Goal: Task Accomplishment & Management: Complete application form

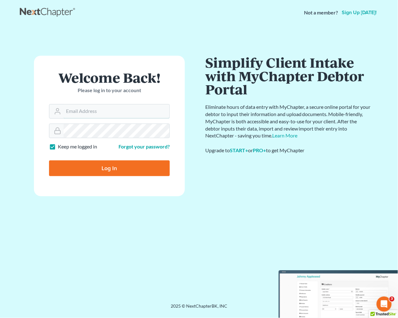
type input "[EMAIL_ADDRESS][DOMAIN_NAME]"
click at [129, 165] on input "Log In" at bounding box center [109, 168] width 121 height 16
type input "Thinking..."
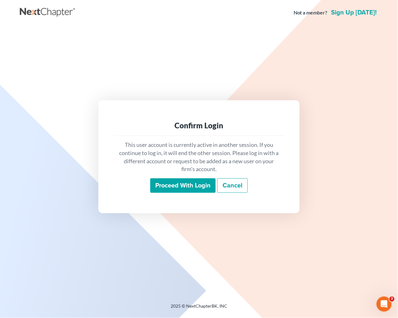
click at [197, 182] on input "Proceed with login" at bounding box center [182, 185] width 65 height 14
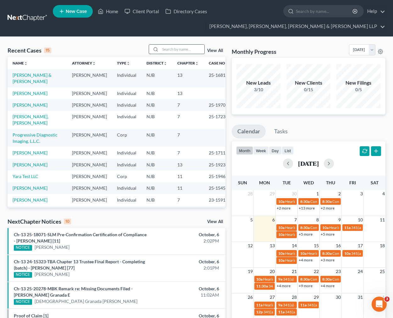
click at [161, 50] on input "search" at bounding box center [182, 49] width 44 height 9
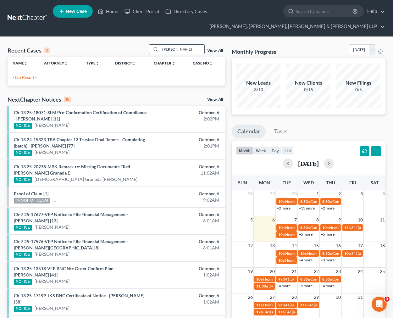
click at [186, 50] on input "[PERSON_NAME]" at bounding box center [182, 49] width 44 height 9
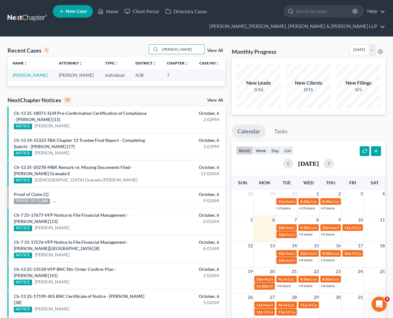
type input "[PERSON_NAME]"
click at [23, 77] on link "[PERSON_NAME]" at bounding box center [30, 74] width 35 height 5
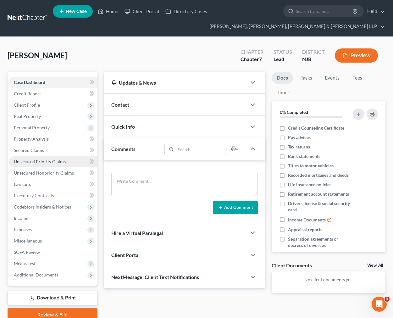
click at [74, 162] on link "Unsecured Priority Claims" at bounding box center [53, 161] width 89 height 11
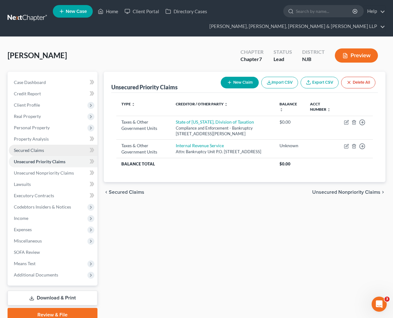
click at [61, 152] on link "Secured Claims" at bounding box center [53, 149] width 89 height 11
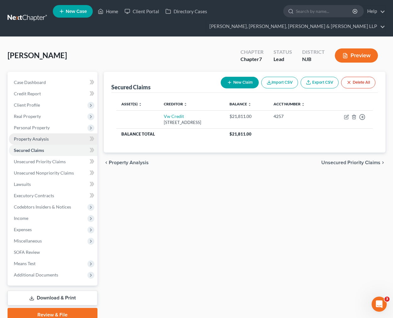
click at [58, 140] on link "Property Analysis" at bounding box center [53, 138] width 89 height 11
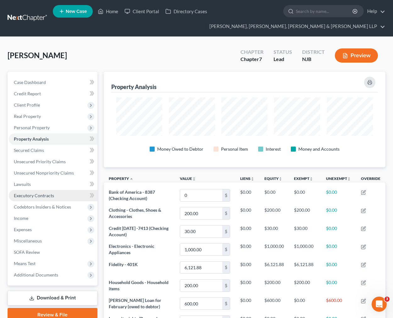
scroll to position [95, 281]
click at [57, 198] on link "Executory Contracts" at bounding box center [53, 195] width 89 height 11
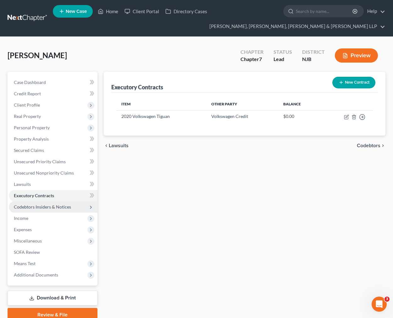
click at [55, 209] on span "Codebtors Insiders & Notices" at bounding box center [53, 206] width 89 height 11
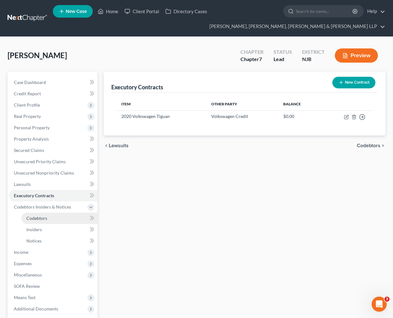
click at [51, 215] on link "Codebtors" at bounding box center [59, 217] width 76 height 11
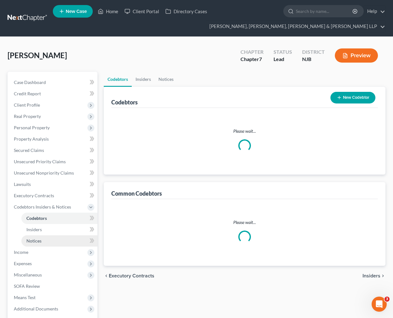
click at [45, 235] on link "Notices" at bounding box center [59, 240] width 76 height 11
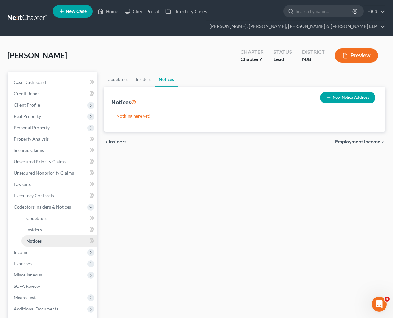
click at [43, 237] on link "Notices" at bounding box center [59, 240] width 76 height 11
click at [151, 75] on link "Insiders" at bounding box center [143, 79] width 23 height 15
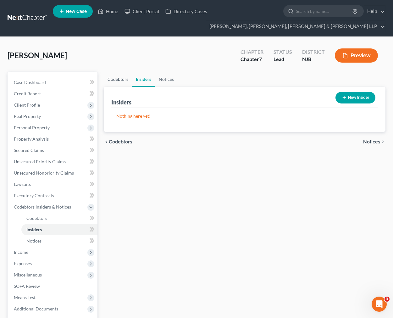
click at [126, 79] on link "Codebtors" at bounding box center [118, 79] width 28 height 15
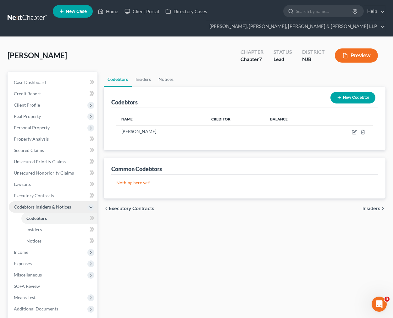
click at [52, 210] on span "Codebtors Insiders & Notices" at bounding box center [53, 206] width 89 height 11
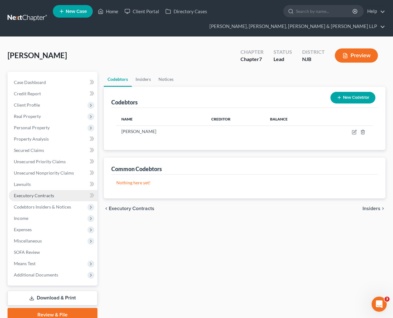
click at [51, 196] on span "Executory Contracts" at bounding box center [34, 195] width 40 height 5
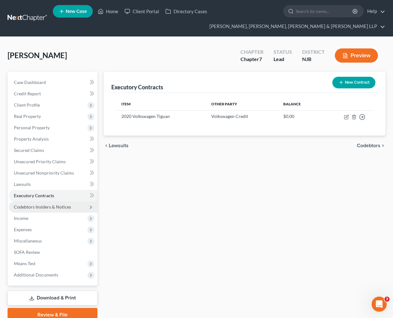
click at [51, 203] on span "Codebtors Insiders & Notices" at bounding box center [53, 206] width 89 height 11
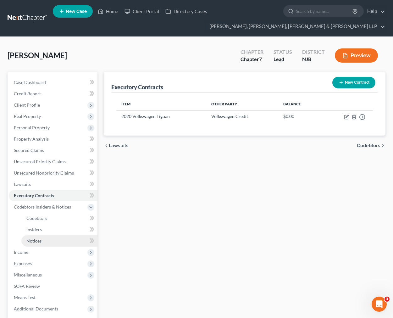
click at [38, 235] on link "Notices" at bounding box center [59, 240] width 76 height 11
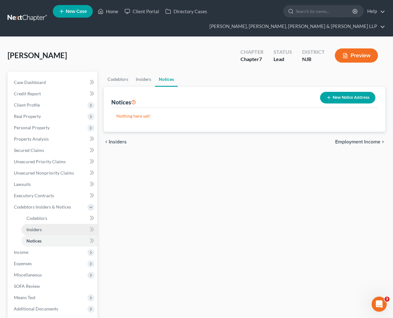
click at [35, 231] on link "Insiders" at bounding box center [59, 229] width 76 height 11
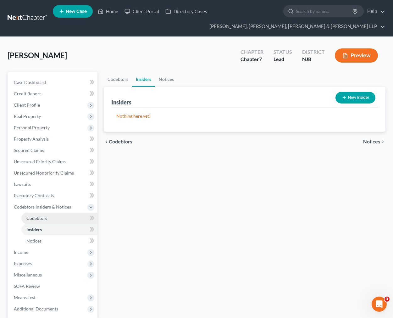
click at [40, 218] on span "Codebtors" at bounding box center [36, 217] width 21 height 5
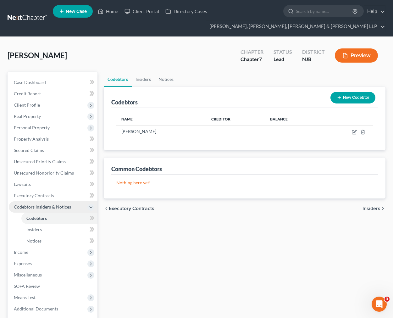
click at [34, 203] on span "Codebtors Insiders & Notices" at bounding box center [53, 206] width 89 height 11
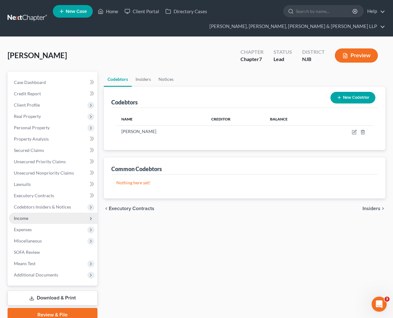
click at [32, 217] on span "Income" at bounding box center [53, 217] width 89 height 11
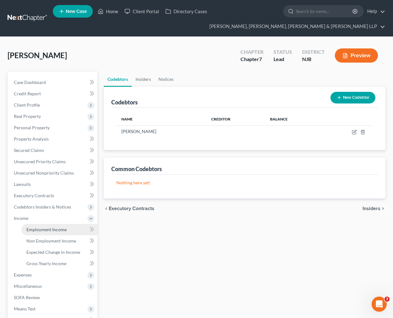
click at [37, 225] on link "Employment Income" at bounding box center [59, 229] width 76 height 11
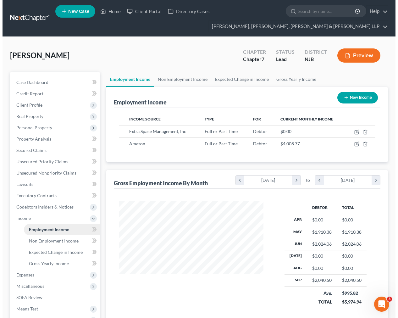
scroll to position [112, 156]
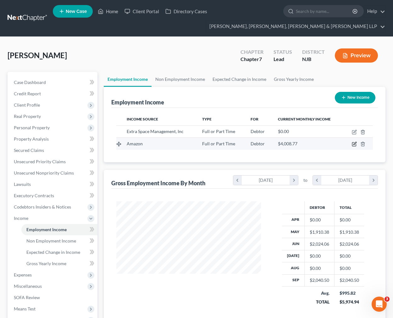
click at [354, 144] on icon "button" at bounding box center [354, 143] width 3 height 3
select select "0"
select select "50"
select select "3"
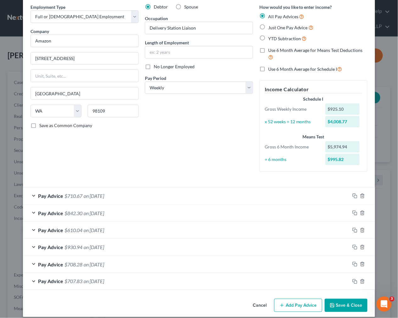
scroll to position [32, 0]
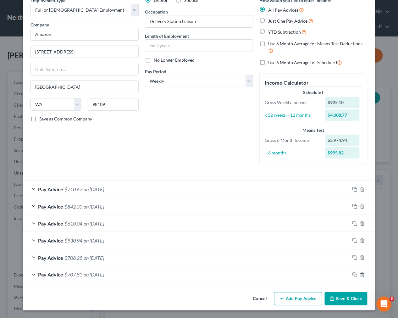
click at [300, 294] on button "Add Pay Advice" at bounding box center [298, 298] width 48 height 13
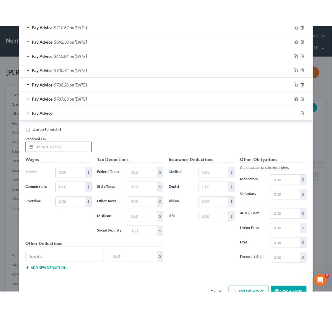
scroll to position [203, 0]
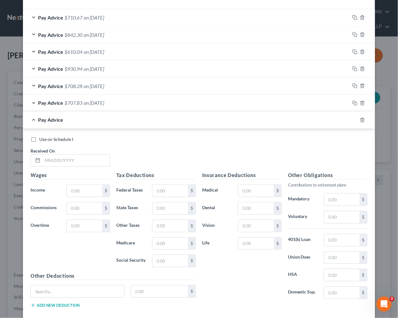
click at [112, 137] on div "Use on Schedule I" at bounding box center [198, 139] width 337 height 6
click at [78, 155] on input "text" at bounding box center [75, 161] width 67 height 12
type input "[DATE]"
click at [127, 138] on div "Use on Schedule I" at bounding box center [198, 139] width 337 height 6
click at [138, 177] on h5 "Tax Deductions" at bounding box center [155, 175] width 79 height 8
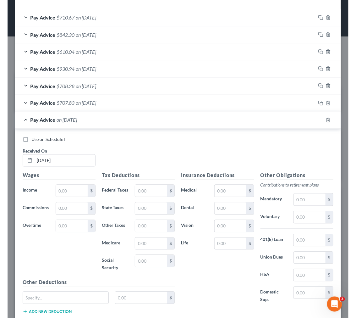
scroll to position [0, 0]
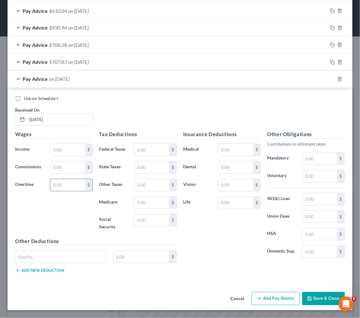
click at [80, 184] on input "text" at bounding box center [67, 185] width 35 height 12
click at [67, 208] on div "Wages Income * $ Commissions $ Overtime $" at bounding box center [54, 184] width 84 height 107
click at [77, 148] on input "text" at bounding box center [67, 150] width 35 height 12
type input "943"
click at [156, 72] on div "Pay Advice $943.00 on [DATE]" at bounding box center [168, 79] width 320 height 17
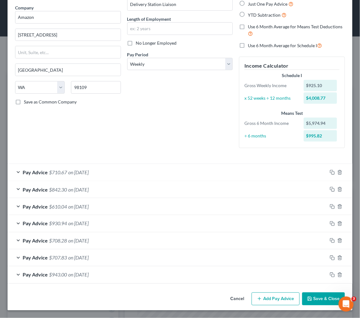
scroll to position [49, 0]
click at [120, 273] on div "Pay Advice $943.00 on [DATE]" at bounding box center [168, 274] width 320 height 17
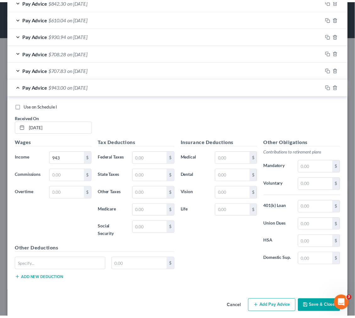
scroll to position [244, 0]
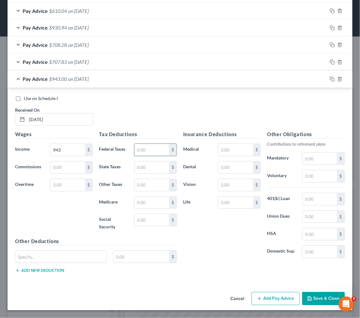
click at [145, 150] on input "text" at bounding box center [151, 150] width 35 height 12
type input "68.33"
click at [156, 213] on div "Tax Deductions Federal Taxes 68.33 $ State Taxes $ Other Taxes $ Medicare $ Soc…" at bounding box center [138, 184] width 84 height 107
click at [154, 219] on input "text" at bounding box center [151, 220] width 35 height 12
type input "58.53"
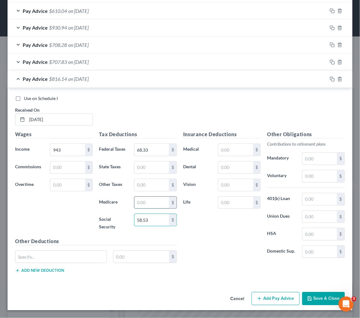
click at [156, 203] on input "text" at bounding box center [151, 203] width 35 height 12
type input "13.69"
click at [149, 166] on input "text" at bounding box center [151, 167] width 35 height 12
paste input "32.32"
type input "32.32"
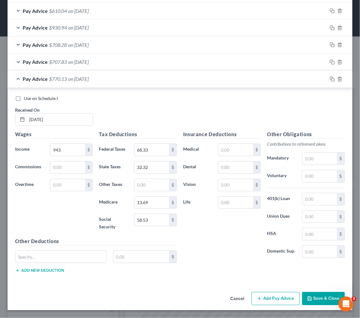
click at [165, 99] on div "Use on Schedule I" at bounding box center [180, 98] width 330 height 6
click at [316, 200] on input "text" at bounding box center [319, 199] width 35 height 12
type input "47.16"
drag, startPoint x: 278, startPoint y: 228, endPoint x: 279, endPoint y: 235, distance: 7.0
click at [278, 228] on label "HSA" at bounding box center [281, 234] width 35 height 13
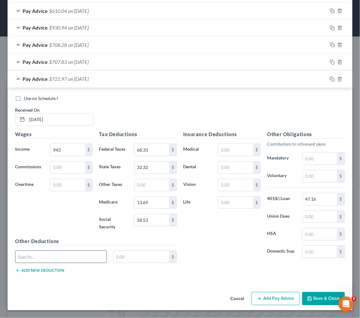
click at [80, 252] on input "text" at bounding box center [60, 257] width 91 height 12
type input "Anytime Pay Tkn"
click at [139, 260] on input "text" at bounding box center [141, 257] width 56 height 12
type input "500"
click at [203, 102] on div "Use on Schedule I Received On * [DATE]" at bounding box center [180, 112] width 336 height 35
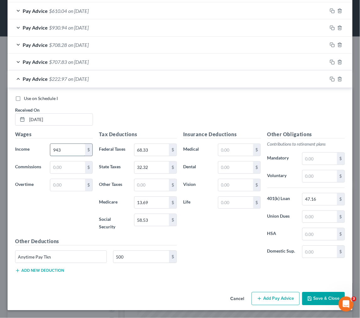
click at [70, 147] on input "943" at bounding box center [67, 150] width 35 height 12
click at [68, 148] on input "943" at bounding box center [67, 150] width 35 height 12
type input "943.29"
click at [111, 120] on div "Use on Schedule I Received On * [DATE]" at bounding box center [180, 112] width 336 height 35
click at [318, 297] on button "Save & Close" at bounding box center [323, 298] width 43 height 13
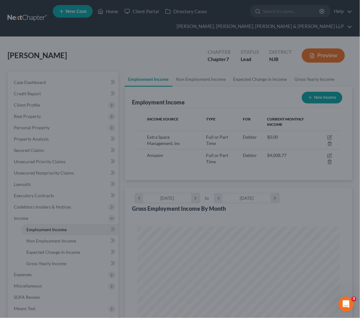
scroll to position [313957, 313844]
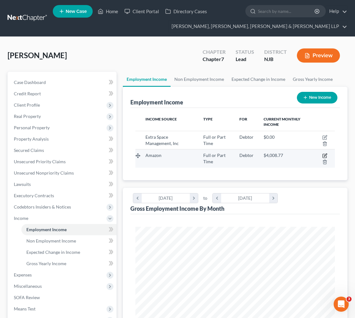
click at [325, 153] on icon "button" at bounding box center [324, 155] width 5 height 5
select select "0"
select select "50"
select select "3"
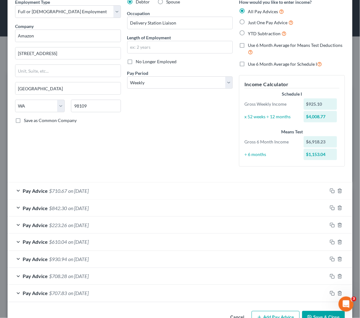
scroll to position [49, 0]
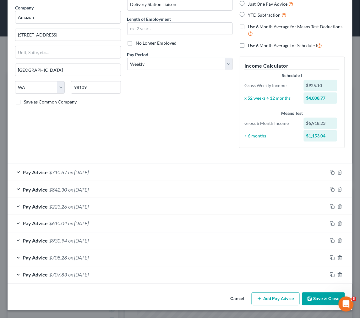
click at [275, 299] on button "Add Pay Advice" at bounding box center [276, 298] width 48 height 13
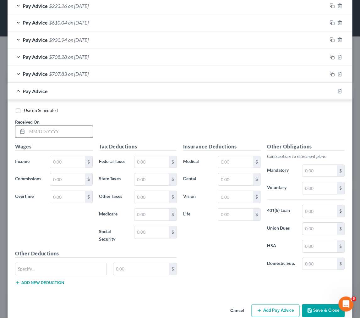
scroll to position [262, 0]
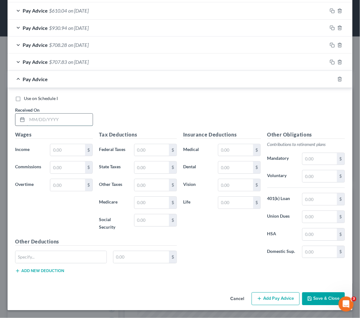
click at [39, 123] on input "text" at bounding box center [60, 120] width 66 height 12
type input "[DATE]"
click at [69, 151] on input "text" at bounding box center [67, 150] width 35 height 12
click at [81, 132] on h5 "Wages" at bounding box center [54, 135] width 78 height 8
click at [65, 144] on input "text" at bounding box center [67, 150] width 35 height 12
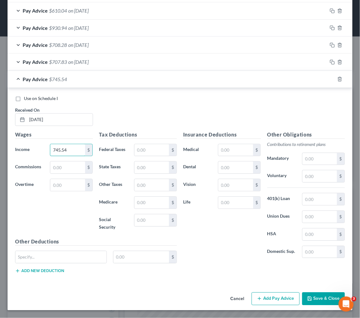
type input "745.54"
click at [121, 104] on div "Use on Schedule I Received On * [DATE]" at bounding box center [180, 112] width 336 height 35
click at [144, 146] on input "text" at bounding box center [151, 150] width 35 height 12
type input "45.79"
click at [141, 216] on input "text" at bounding box center [151, 220] width 35 height 12
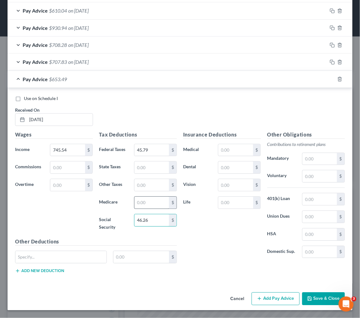
type input "46.26"
click at [141, 204] on input "text" at bounding box center [151, 203] width 35 height 12
type input "10.82"
click at [55, 262] on input "text" at bounding box center [60, 257] width 91 height 12
type input "Anytime Pay Tkn"
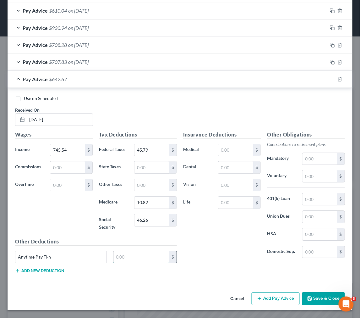
click at [133, 256] on input "text" at bounding box center [141, 257] width 56 height 12
click at [163, 253] on input "350" at bounding box center [141, 257] width 56 height 12
type input "350"
click at [183, 247] on div "Insurance Deductions Medical $ Dental $ Vision $ Life $" at bounding box center [222, 197] width 84 height 132
click at [319, 191] on div "Other Obligations Contributions to retirement plans Mandatory $ Voluntary $ 401…" at bounding box center [306, 197] width 84 height 132
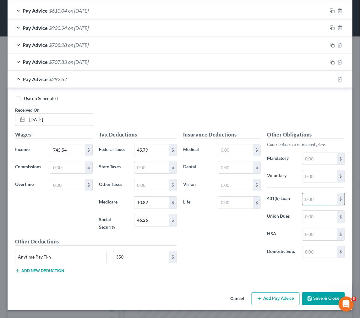
click at [317, 195] on input "text" at bounding box center [319, 199] width 35 height 12
type input "37.28"
click at [235, 241] on div "Insurance Deductions Medical $ Dental $ Vision $ Life $" at bounding box center [222, 197] width 84 height 132
click at [155, 167] on input "text" at bounding box center [151, 167] width 35 height 12
paste input "20.26"
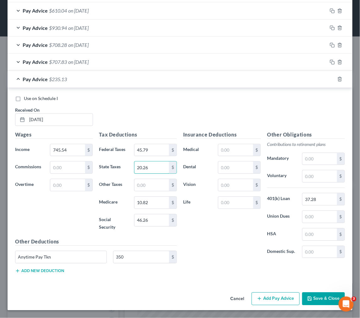
type input "20.26"
click at [137, 107] on div "Use on Schedule I Received On * [DATE]" at bounding box center [180, 112] width 336 height 35
click at [134, 258] on input "350" at bounding box center [141, 257] width 56 height 12
type input "250"
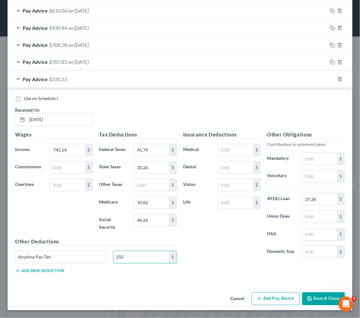
click at [195, 243] on div "Insurance Deductions Medical $ Dental $ Vision $ Life $" at bounding box center [222, 197] width 84 height 132
click at [310, 297] on button "Save & Close" at bounding box center [323, 298] width 43 height 13
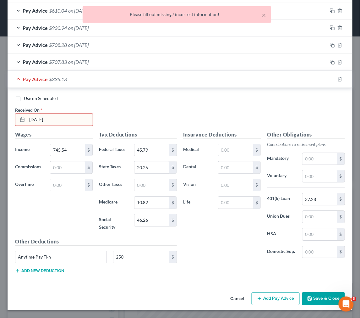
click at [64, 113] on div "[DATE]" at bounding box center [54, 119] width 78 height 13
click at [66, 118] on input "[DATE]" at bounding box center [60, 120] width 66 height 12
click at [40, 118] on input "[DATE]" at bounding box center [60, 120] width 66 height 12
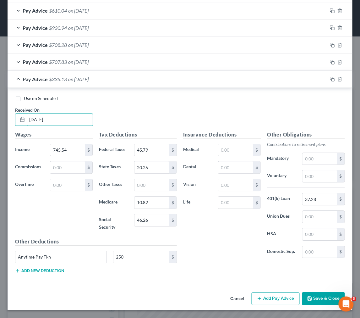
type input "[DATE]"
click at [310, 297] on button "Save & Close" at bounding box center [323, 298] width 43 height 13
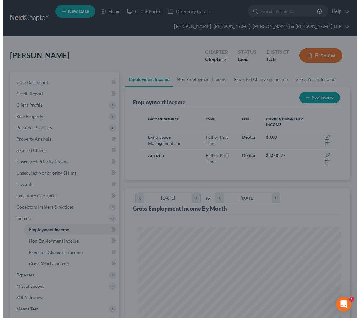
scroll to position [313957, 313844]
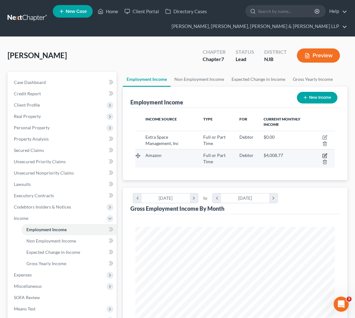
click at [327, 154] on icon "button" at bounding box center [325, 155] width 3 height 3
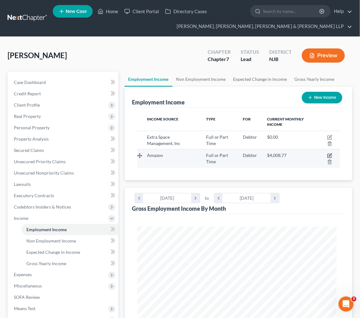
select select "0"
select select "50"
select select "3"
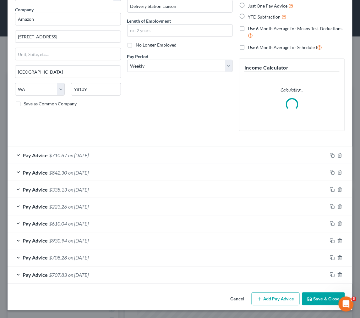
scroll to position [47, 0]
click at [258, 298] on button "Add Pay Advice" at bounding box center [276, 298] width 48 height 13
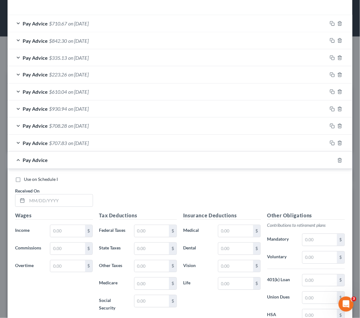
scroll to position [279, 0]
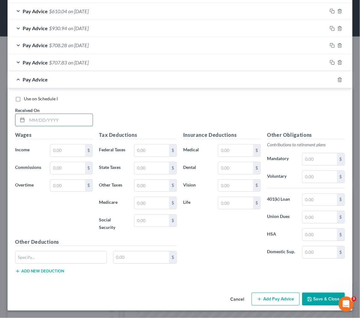
click at [45, 123] on input "text" at bounding box center [60, 120] width 66 height 12
type input "[DATE]"
click at [58, 149] on input "text" at bounding box center [67, 150] width 35 height 12
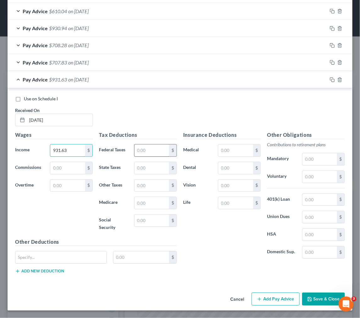
type input "931.63"
click at [158, 150] on input "text" at bounding box center [151, 150] width 35 height 12
type input "67"
click at [210, 231] on div "Insurance Deductions Medical $ Dental $ Vision $ Life $" at bounding box center [222, 197] width 84 height 132
click at [155, 221] on input "text" at bounding box center [151, 220] width 35 height 12
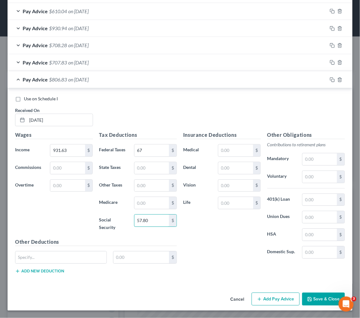
type input "57.80"
click at [195, 235] on div "Insurance Deductions Medical $ Dental $ Vision $ Life $" at bounding box center [222, 197] width 84 height 132
click at [156, 202] on input "text" at bounding box center [151, 203] width 35 height 12
type input "13.51"
click at [146, 168] on input "text" at bounding box center [151, 168] width 35 height 12
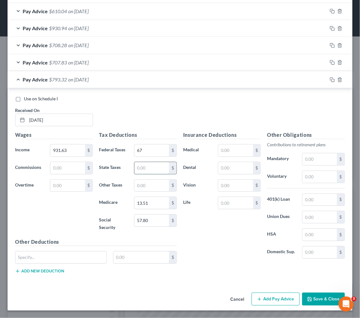
paste input "31.53"
type input "31.53"
click at [142, 119] on div "Use on Schedule I Received On * [DATE]" at bounding box center [180, 112] width 336 height 35
click at [92, 257] on input "text" at bounding box center [60, 257] width 91 height 12
type input "Anytime Pay Tkn"
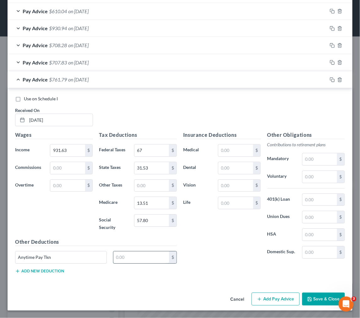
click at [142, 261] on input "text" at bounding box center [141, 257] width 56 height 12
type input "100"
click at [304, 202] on input "text" at bounding box center [319, 199] width 35 height 12
type input "46.58"
click at [205, 110] on div "Use on Schedule I Received On * [DATE]" at bounding box center [180, 112] width 336 height 35
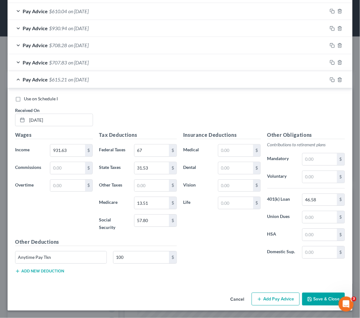
click at [162, 86] on div "Pay Advice $615.21 on [DATE]" at bounding box center [168, 79] width 320 height 17
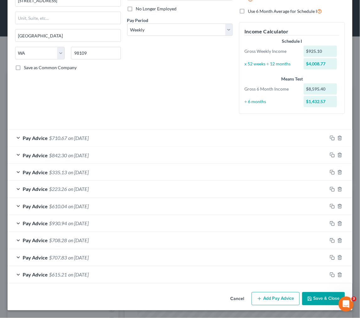
scroll to position [83, 0]
click at [281, 303] on button "Add Pay Advice" at bounding box center [276, 298] width 48 height 13
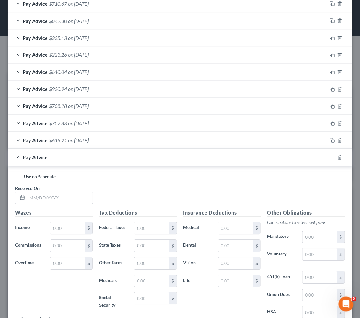
scroll to position [292, 0]
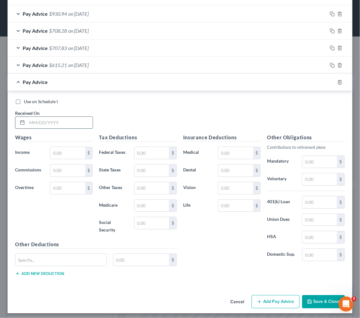
click at [78, 119] on input "text" at bounding box center [60, 123] width 66 height 12
type input "[DATE]"
click at [72, 153] on input "text" at bounding box center [67, 153] width 35 height 12
type input "932.33"
click at [119, 112] on div "Use on Schedule I Received On * [DATE]" at bounding box center [180, 115] width 336 height 35
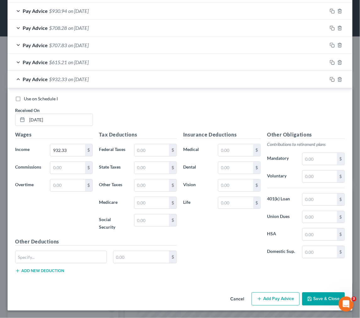
scroll to position [296, 0]
click at [149, 149] on input "text" at bounding box center [151, 150] width 35 height 12
type input "67.08"
click at [140, 220] on input "text" at bounding box center [151, 220] width 35 height 12
type input "57.85"
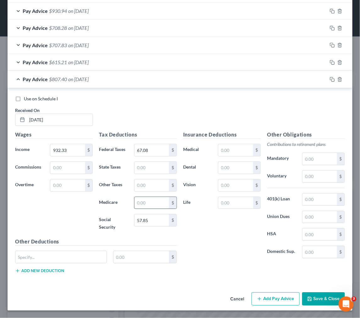
click at [153, 198] on input "text" at bounding box center [151, 203] width 35 height 12
type input "13.53"
click at [165, 112] on div "Use on Schedule I Received On * [DATE]" at bounding box center [180, 112] width 336 height 35
click at [145, 170] on input "text" at bounding box center [151, 167] width 35 height 12
paste input "31.58"
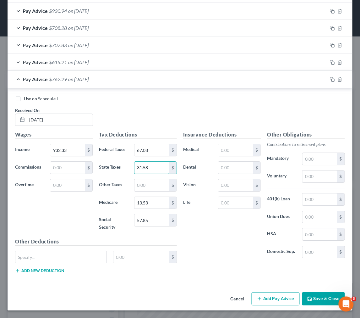
type input "31.58"
click at [145, 107] on div "Use on Schedule I Received On * [DATE]" at bounding box center [180, 112] width 336 height 35
click at [102, 253] on input "text" at bounding box center [60, 257] width 91 height 12
click at [307, 199] on input "text" at bounding box center [319, 199] width 35 height 12
type input "46.62"
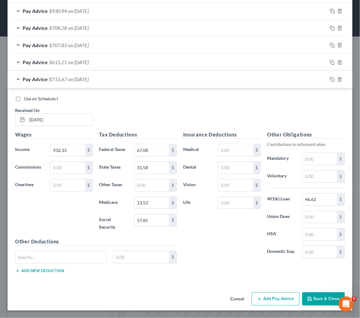
click at [169, 100] on div "Use on Schedule I" at bounding box center [180, 98] width 330 height 6
click at [284, 302] on button "Add Pay Advice" at bounding box center [276, 298] width 48 height 13
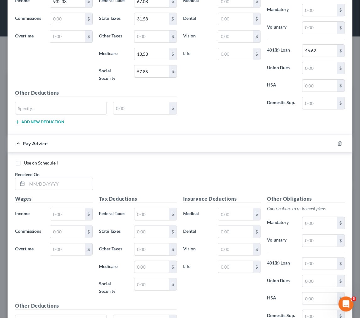
scroll to position [509, 0]
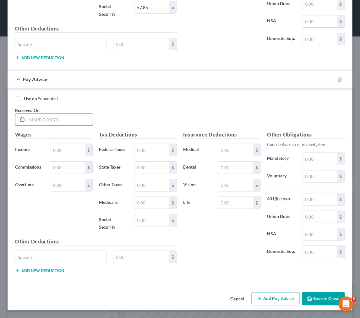
click at [42, 118] on input "text" at bounding box center [60, 120] width 66 height 12
type input "[DATE]"
click at [71, 152] on input "text" at bounding box center [67, 150] width 35 height 12
type input "3.62"
click at [139, 114] on div "Use on Schedule I Received On * [DATE]" at bounding box center [180, 112] width 336 height 35
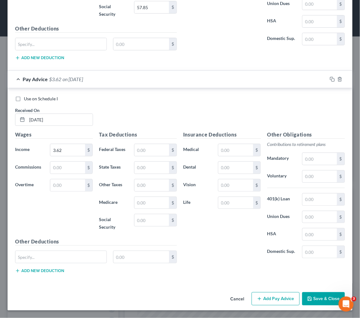
click at [139, 142] on div "Tax Deductions Federal Taxes $ State Taxes $ Other Taxes $ Medicare $ Social Se…" at bounding box center [138, 184] width 84 height 107
click at [139, 148] on input "text" at bounding box center [151, 150] width 35 height 12
click at [165, 105] on div "Use on Schedule I Received On * [DATE]" at bounding box center [180, 112] width 336 height 35
click at [152, 222] on input "text" at bounding box center [151, 220] width 35 height 12
type input "2"
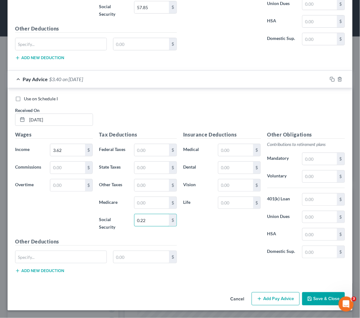
type input "0.22"
click at [143, 134] on h5 "Tax Deductions" at bounding box center [138, 135] width 78 height 8
click at [140, 202] on input "text" at bounding box center [151, 203] width 35 height 12
type input "0.05"
click at [158, 197] on input "0.05" at bounding box center [151, 203] width 35 height 12
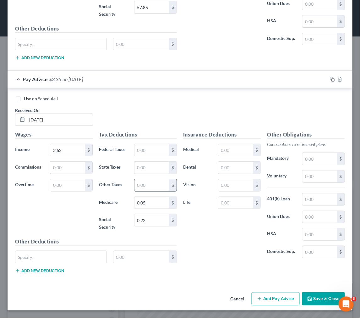
click at [152, 188] on input "text" at bounding box center [151, 185] width 35 height 12
click at [149, 175] on div "Tax Deductions Federal Taxes $ State Taxes $ Other Taxes $ Medicare 0.05 $ Soci…" at bounding box center [138, 184] width 84 height 107
click at [149, 172] on input "text" at bounding box center [151, 167] width 35 height 12
paste input "0.09"
type input "0.09"
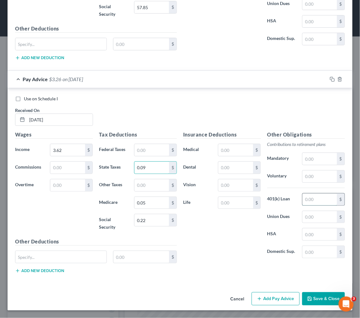
click at [309, 196] on input "text" at bounding box center [319, 199] width 35 height 12
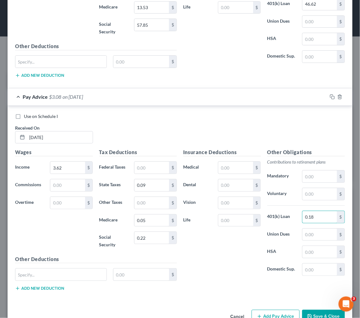
scroll to position [474, 0]
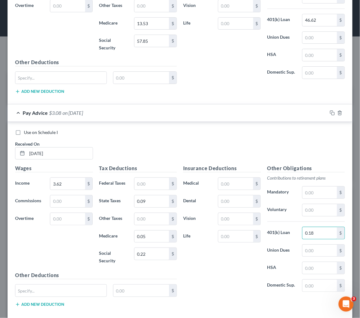
type input "0.18"
click at [149, 135] on div "Use on Schedule I" at bounding box center [180, 132] width 330 height 6
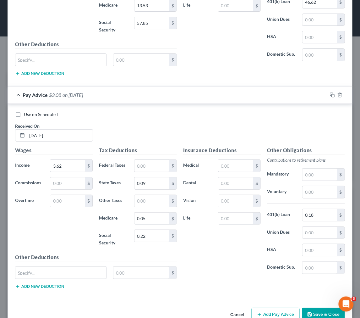
scroll to position [509, 0]
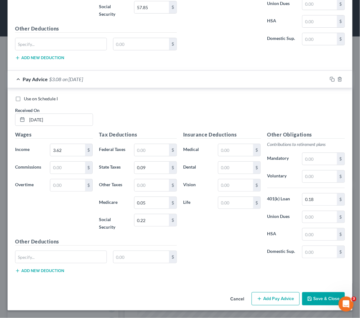
click at [277, 297] on button "Add Pay Advice" at bounding box center [276, 298] width 48 height 13
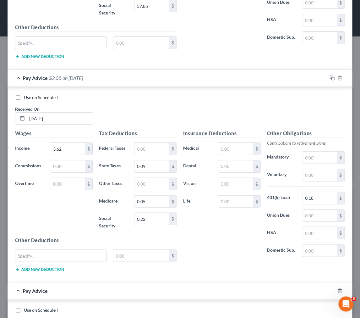
drag, startPoint x: 112, startPoint y: 82, endPoint x: 112, endPoint y: 85, distance: 3.8
click at [113, 83] on div "Pay Advice $3.08 on [DATE]" at bounding box center [168, 77] width 320 height 17
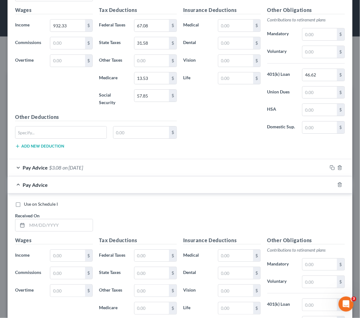
scroll to position [300, 0]
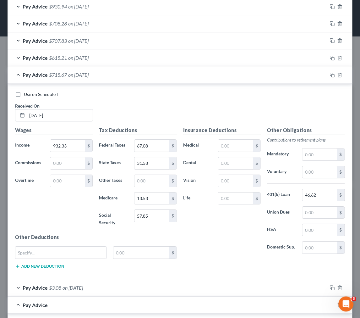
click at [109, 80] on div "Pay Advice $715.67 on [DATE]" at bounding box center [168, 74] width 320 height 17
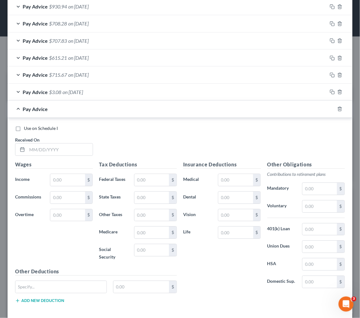
click at [60, 156] on div "Use on Schedule I Received On *" at bounding box center [180, 142] width 336 height 35
click at [60, 149] on input "text" at bounding box center [60, 149] width 66 height 12
type input "-"
type input "[DATE]"
click at [93, 133] on div "Use on Schedule I Received On * [DATE]" at bounding box center [180, 142] width 336 height 35
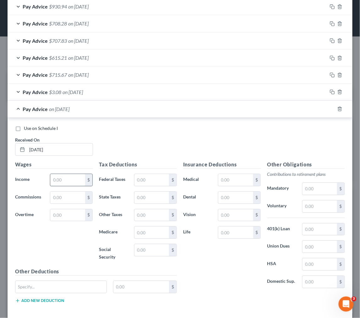
click at [59, 179] on input "text" at bounding box center [67, 180] width 35 height 12
type input "930.93"
click at [158, 176] on input "text" at bounding box center [151, 180] width 35 height 12
type input "66.92"
click at [137, 252] on input "text" at bounding box center [151, 250] width 35 height 12
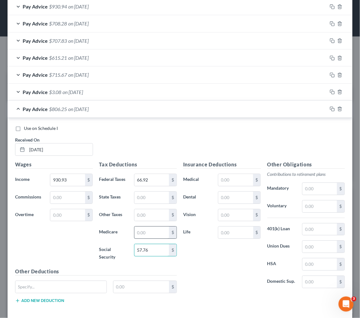
type input "57.76"
click at [143, 238] on input "text" at bounding box center [151, 232] width 35 height 12
type input "13.51"
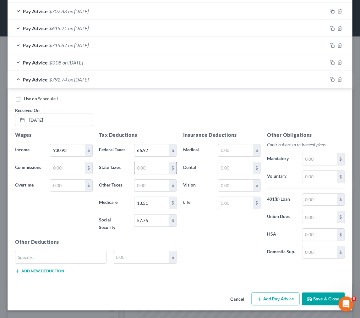
click at [159, 165] on input "text" at bounding box center [151, 168] width 35 height 12
paste input "31.43"
type input "31.43"
click at [138, 120] on div "Use on Schedule I Received On * [DATE]" at bounding box center [180, 112] width 336 height 35
click at [309, 194] on input "text" at bounding box center [319, 199] width 35 height 12
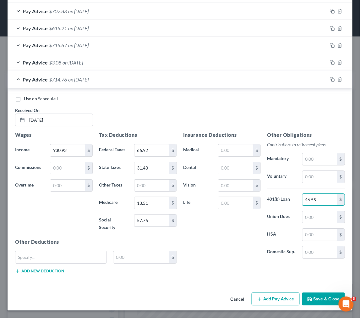
type input "46.55"
click at [272, 296] on button "Add Pay Advice" at bounding box center [276, 298] width 48 height 13
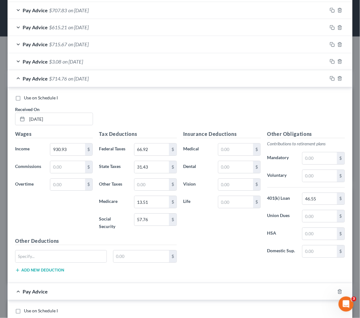
click at [129, 85] on div "Pay Advice $714.76 on [DATE]" at bounding box center [168, 78] width 320 height 17
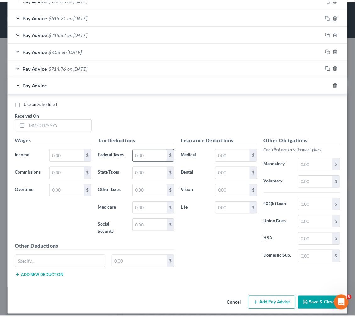
scroll to position [347, 0]
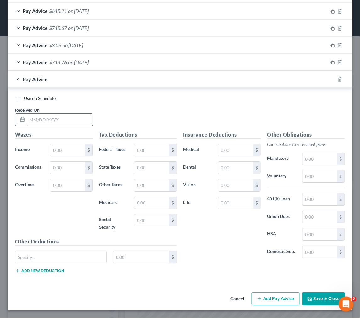
click at [58, 113] on input "text" at bounding box center [60, 119] width 66 height 12
type input "[DATE]"
click at [56, 145] on input "text" at bounding box center [67, 150] width 35 height 12
type input "897.82"
click at [115, 110] on div "Use on Schedule I Received On * [DATE]" at bounding box center [180, 112] width 336 height 35
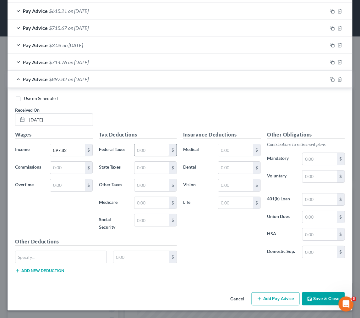
drag, startPoint x: 158, startPoint y: 139, endPoint x: 153, endPoint y: 148, distance: 9.9
click at [155, 142] on div "Tax Deductions Federal Taxes $ State Taxes $ Other Taxes $ Medicare $ Social Se…" at bounding box center [138, 184] width 84 height 107
click at [153, 148] on input "text" at bounding box center [151, 150] width 35 height 12
type input "63.15"
click at [149, 214] on input "text" at bounding box center [151, 220] width 35 height 12
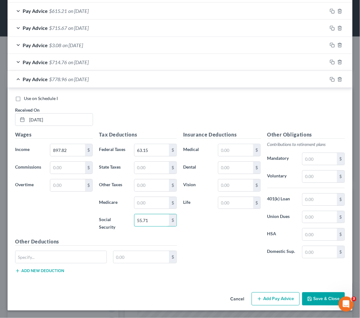
type input "55.71"
click at [200, 214] on div "Insurance Deductions Medical $ Dental $ Vision $ Life $" at bounding box center [222, 197] width 84 height 132
click at [132, 198] on div "$" at bounding box center [155, 202] width 49 height 13
click at [137, 197] on input "text" at bounding box center [151, 203] width 35 height 12
type input "13.03"
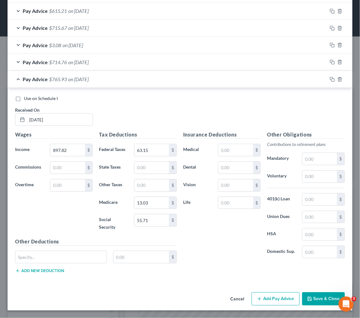
click at [218, 69] on div "Pay Advice $714.76 on [DATE]" at bounding box center [168, 62] width 320 height 17
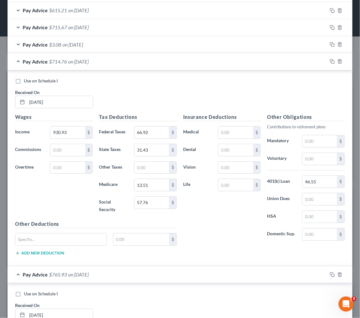
click at [189, 60] on div "Pay Advice $714.76 on [DATE]" at bounding box center [168, 61] width 320 height 17
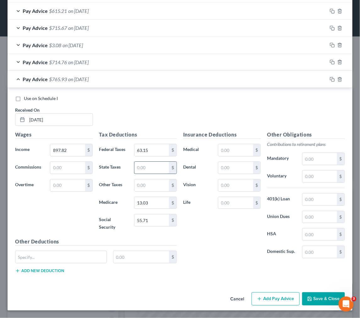
click at [145, 169] on input "text" at bounding box center [151, 167] width 35 height 12
paste input "29.24"
type input "29.24"
click at [165, 106] on div "Use on Schedule I Received On * [DATE]" at bounding box center [180, 112] width 336 height 35
click at [307, 206] on div "Other Obligations Contributions to retirement plans Mandatory $ Voluntary $ 401…" at bounding box center [306, 197] width 84 height 132
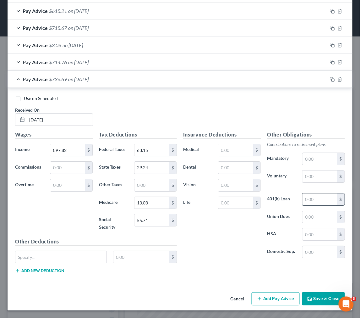
click at [309, 199] on input "text" at bounding box center [319, 199] width 35 height 12
type input "44.89"
click at [203, 93] on div "Use on Schedule I Received On * [DATE] Wages Income * 897.82 $ Commissions $ Ov…" at bounding box center [180, 185] width 345 height 195
click at [313, 297] on button "Save & Close" at bounding box center [323, 298] width 43 height 13
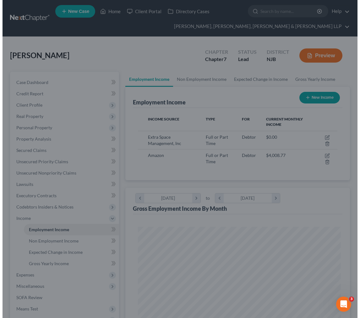
scroll to position [313957, 313844]
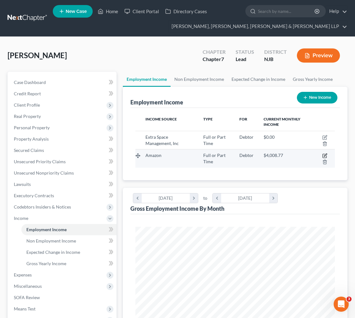
click at [324, 153] on icon "button" at bounding box center [324, 155] width 5 height 5
select select "0"
select select "50"
select select "3"
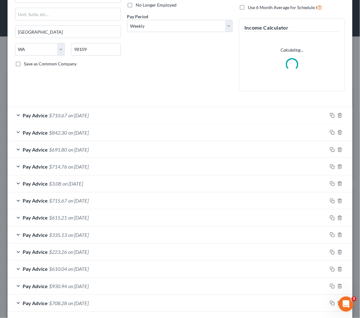
scroll to position [133, 0]
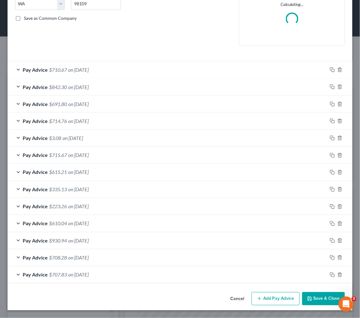
click at [284, 297] on button "Add Pay Advice" at bounding box center [276, 298] width 48 height 13
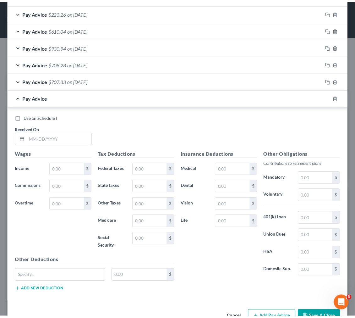
scroll to position [364, 0]
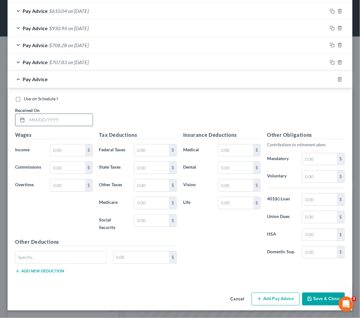
click at [79, 114] on input "text" at bounding box center [60, 120] width 66 height 12
type input "[DATE]"
click at [67, 152] on input "text" at bounding box center [67, 150] width 35 height 12
type input "721.05"
click at [141, 145] on input "text" at bounding box center [151, 150] width 35 height 12
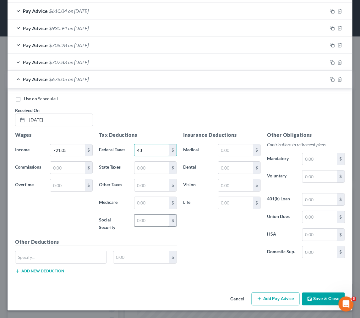
type input "43"
click at [150, 216] on input "text" at bounding box center [151, 220] width 35 height 12
type input "44.76"
click at [154, 201] on input "text" at bounding box center [151, 203] width 35 height 12
type input "10.47"
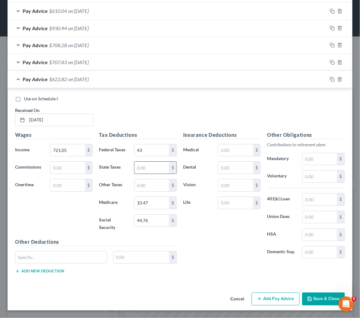
click at [142, 171] on input "text" at bounding box center [151, 167] width 35 height 12
paste input "19.11"
type input "19.11"
click at [303, 198] on input "text" at bounding box center [319, 199] width 35 height 12
type input "36.05"
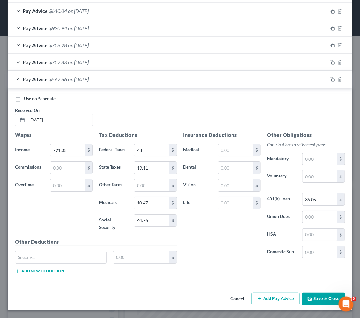
click at [230, 107] on div "Use on Schedule I Received On * [DATE]" at bounding box center [180, 112] width 336 height 35
click at [309, 299] on button "Save & Close" at bounding box center [323, 298] width 43 height 13
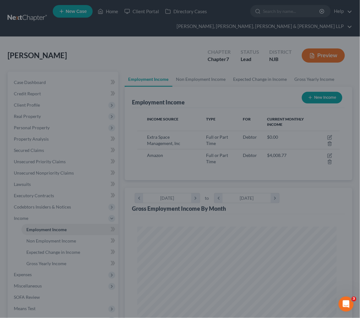
scroll to position [313957, 313844]
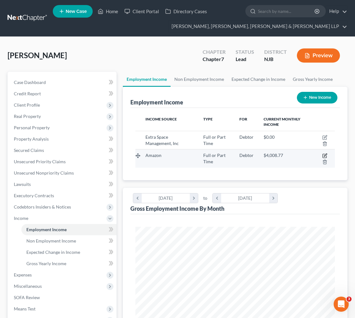
click at [324, 154] on icon "button" at bounding box center [324, 155] width 5 height 5
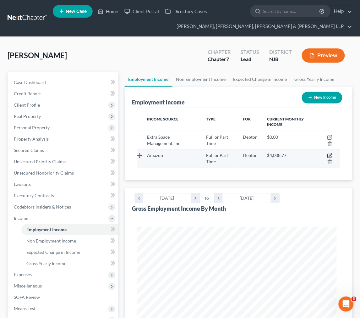
select select "0"
select select "50"
select select "3"
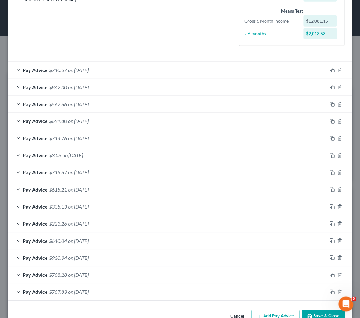
scroll to position [168, 0]
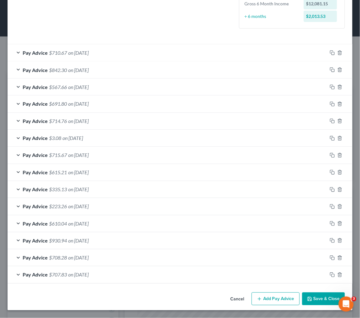
click at [279, 303] on button "Add Pay Advice" at bounding box center [276, 298] width 48 height 13
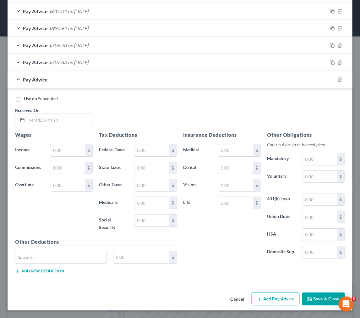
scroll to position [381, 0]
click at [57, 114] on input "text" at bounding box center [60, 120] width 66 height 12
type input "[DATE]"
click at [57, 149] on input "text" at bounding box center [67, 150] width 35 height 12
click at [61, 149] on input "text" at bounding box center [67, 150] width 35 height 12
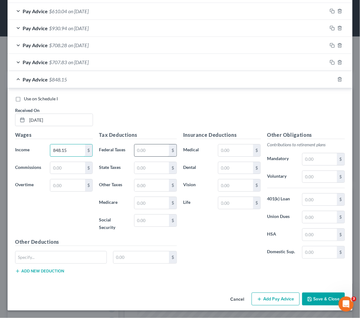
type input "848.15"
click at [144, 151] on input "text" at bounding box center [151, 150] width 35 height 12
type input "57.49"
click at [135, 108] on div "Use on Schedule I Received On * [DATE]" at bounding box center [180, 112] width 336 height 35
click at [315, 196] on input "text" at bounding box center [319, 199] width 35 height 12
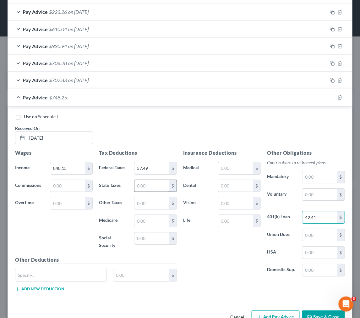
scroll to position [346, 0]
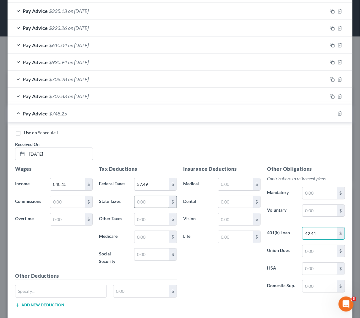
type input "42.41"
click at [143, 202] on input "text" at bounding box center [151, 202] width 35 height 12
click at [134, 236] on input "text" at bounding box center [151, 237] width 35 height 12
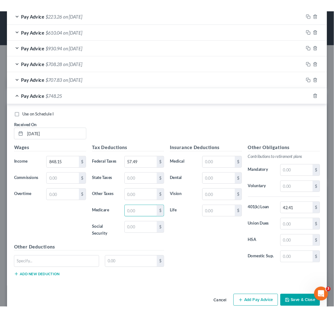
scroll to position [381, 0]
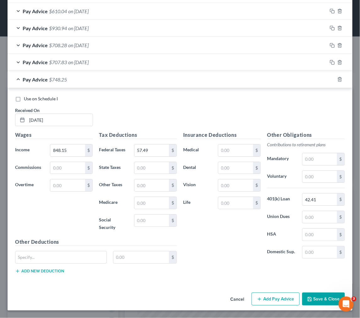
click at [119, 219] on label "Social Security" at bounding box center [113, 223] width 35 height 19
click at [156, 202] on input "text" at bounding box center [151, 203] width 35 height 12
type input "12"
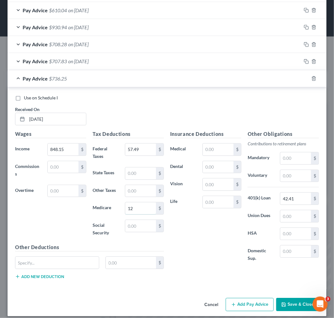
scroll to position [313963, 313858]
drag, startPoint x: 38, startPoint y: 118, endPoint x: 127, endPoint y: 118, distance: 88.6
click at [38, 118] on input "[DATE]" at bounding box center [56, 119] width 59 height 12
type input "[DATE]"
click at [127, 118] on div "Use on Schedule I Received On * [DATE]" at bounding box center [167, 112] width 310 height 35
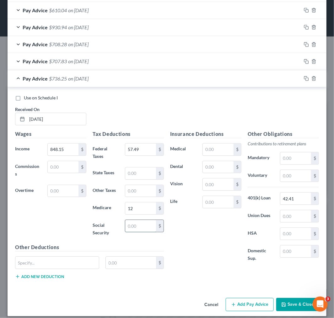
click at [137, 226] on input "text" at bounding box center [140, 226] width 31 height 12
type input "52.65"
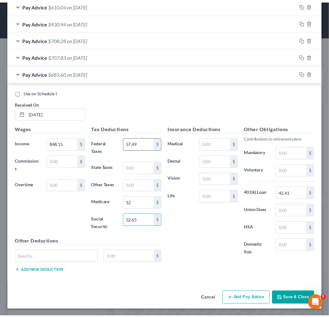
scroll to position [388, 0]
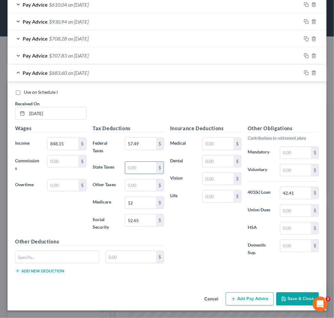
click at [136, 173] on input "text" at bounding box center [140, 167] width 31 height 12
click at [136, 170] on input "text" at bounding box center [140, 167] width 31 height 12
paste input "25.87"
type input "25.87"
click at [162, 107] on div "Use on Schedule I Received On * [DATE]" at bounding box center [167, 106] width 310 height 35
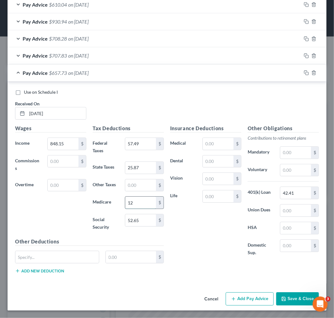
click at [138, 205] on input "12" at bounding box center [140, 202] width 31 height 12
click at [138, 200] on input "12" at bounding box center [140, 202] width 31 height 12
type input "12.31"
click at [178, 218] on div "Insurance Deductions Medical $ Dental $ Vision $ Life $" at bounding box center [206, 193] width 78 height 138
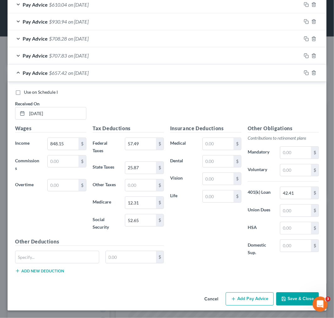
click at [283, 297] on button "Save & Close" at bounding box center [297, 298] width 43 height 13
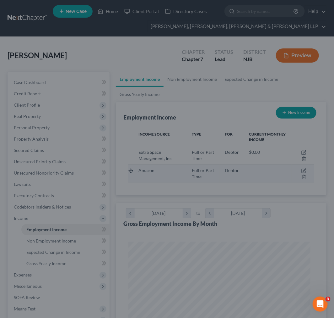
scroll to position [313965, 313861]
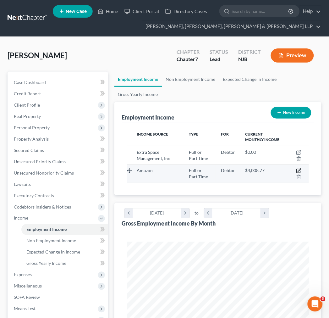
click at [297, 168] on icon "button" at bounding box center [298, 170] width 5 height 5
select select "0"
select select "50"
select select "3"
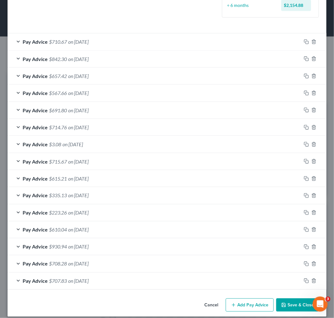
scroll to position [186, 0]
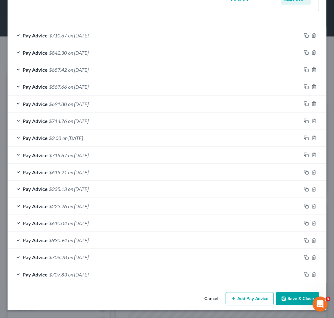
click at [247, 299] on button "Add Pay Advice" at bounding box center [250, 298] width 48 height 13
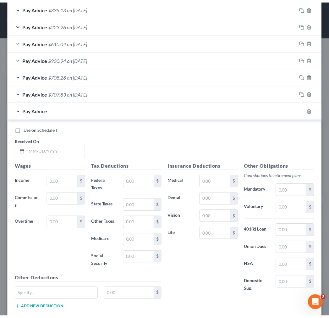
scroll to position [405, 0]
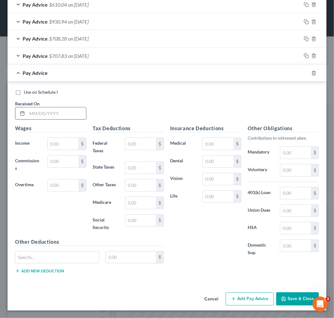
click at [42, 110] on input "text" at bounding box center [56, 113] width 59 height 12
type input "[DATE]"
click at [51, 145] on input "text" at bounding box center [63, 144] width 31 height 12
type input "953.09"
click at [114, 99] on div "Use on Schedule I Received On * [DATE]" at bounding box center [167, 106] width 310 height 35
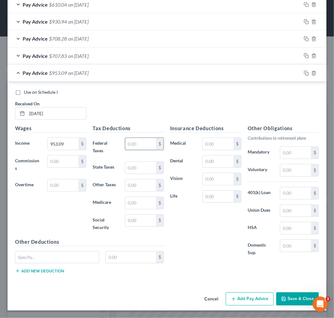
click at [146, 142] on input "text" at bounding box center [140, 144] width 31 height 12
type input "69.45"
click at [148, 119] on div "Use on Schedule I Received On * [DATE]" at bounding box center [167, 106] width 310 height 35
click at [139, 220] on input "text" at bounding box center [140, 220] width 31 height 12
type input "59.13"
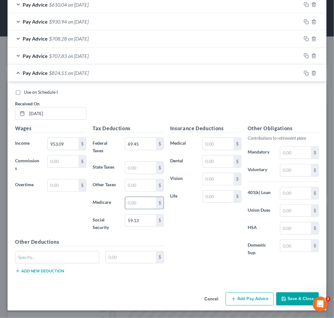
click at [142, 200] on input "text" at bounding box center [140, 203] width 31 height 12
type input "13.83"
click at [136, 108] on div "Use on Schedule I Received On * [DATE]" at bounding box center [167, 106] width 310 height 35
click at [169, 176] on label "Vision" at bounding box center [183, 178] width 32 height 13
click at [143, 167] on input "text" at bounding box center [140, 167] width 31 height 12
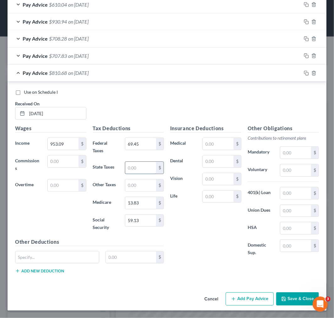
paste input "32.98"
type input "32.98"
click at [149, 105] on div "Use on Schedule I Received On * [DATE]" at bounding box center [167, 106] width 310 height 35
click at [280, 195] on input "text" at bounding box center [295, 193] width 31 height 12
type input "47.65"
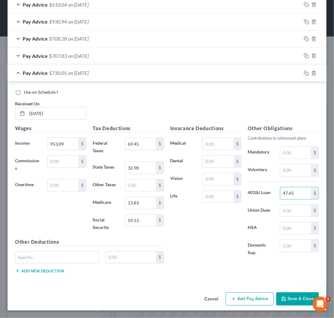
click at [237, 102] on div "Use on Schedule I Received On * [DATE]" at bounding box center [167, 106] width 310 height 35
click at [289, 301] on button "Save & Close" at bounding box center [297, 298] width 43 height 13
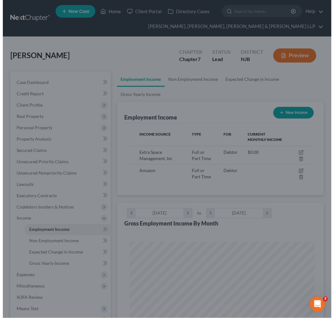
scroll to position [313965, 313861]
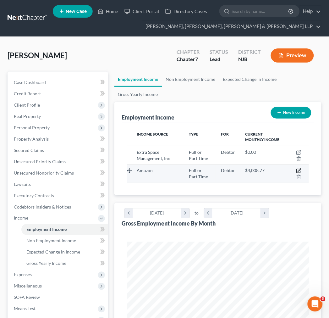
click at [300, 168] on icon "button" at bounding box center [298, 170] width 5 height 5
select select "0"
select select "50"
select select "3"
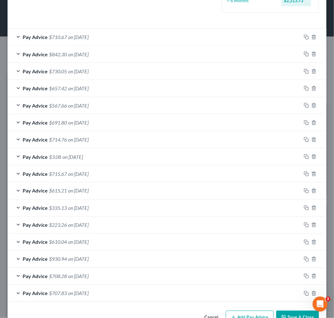
scroll to position [202, 0]
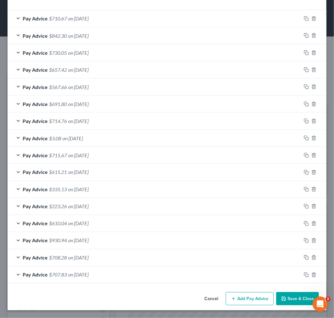
click at [244, 297] on button "Add Pay Advice" at bounding box center [250, 298] width 48 height 13
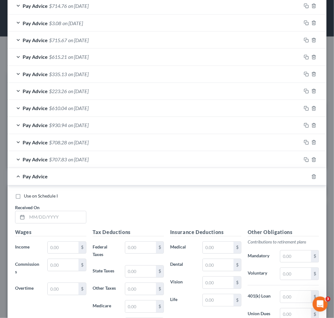
scroll to position [387, 0]
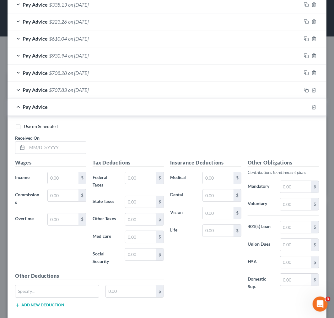
click at [122, 106] on div "Pay Advice" at bounding box center [158, 106] width 301 height 17
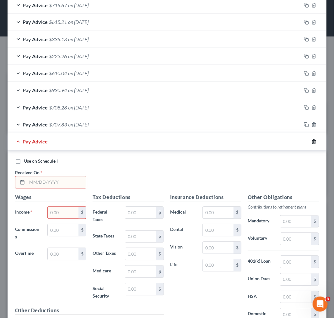
click at [312, 142] on icon "button" at bounding box center [314, 141] width 5 height 5
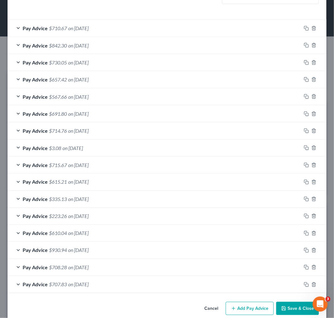
scroll to position [203, 0]
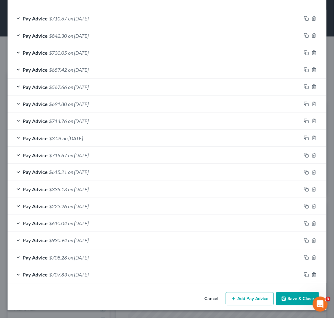
click at [231, 300] on icon "button" at bounding box center [233, 298] width 5 height 5
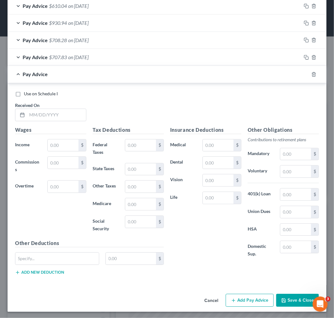
scroll to position [422, 0]
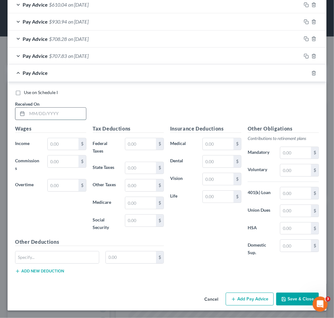
click at [63, 115] on input "text" at bounding box center [56, 113] width 59 height 12
type input "[DATE]"
click at [57, 138] on input "text" at bounding box center [63, 144] width 31 height 12
type input "925.10"
click at [106, 90] on div "Use on Schedule I" at bounding box center [167, 92] width 304 height 6
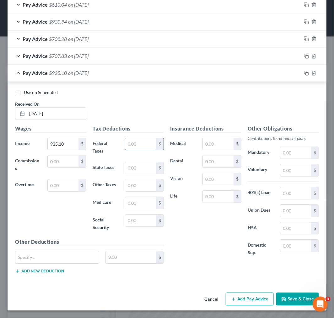
click at [142, 144] on input "text" at bounding box center [140, 144] width 31 height 12
type input "66.26"
click at [137, 111] on div "Use on Schedule I Received On * [DATE]" at bounding box center [167, 106] width 310 height 35
click at [288, 191] on input "text" at bounding box center [295, 193] width 31 height 12
type input "46.26"
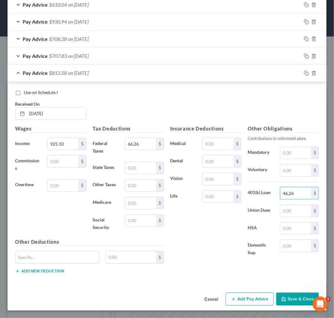
click at [206, 119] on div "Use on Schedule I Received On * [DATE]" at bounding box center [167, 106] width 310 height 35
click at [137, 219] on input "text" at bounding box center [140, 220] width 31 height 12
type input "57.40"
click at [219, 229] on div "Insurance Deductions Medical $ Dental $ Vision $ Life $" at bounding box center [206, 194] width 78 height 138
click at [144, 206] on input "text" at bounding box center [140, 203] width 31 height 12
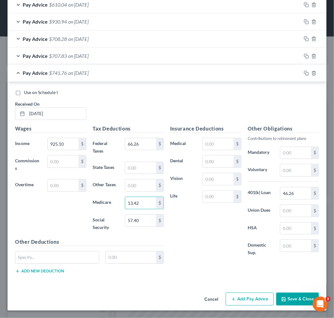
type input "13.42"
click at [232, 240] on div "Insurance Deductions Medical $ Dental $ Vision $ Life $" at bounding box center [206, 194] width 78 height 138
click at [139, 165] on input "text" at bounding box center [140, 168] width 31 height 12
paste input "31.09"
type input "31.09"
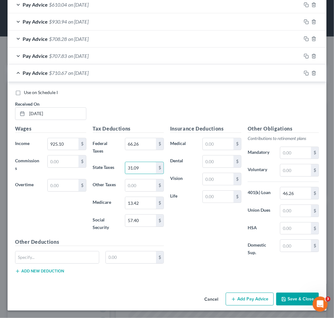
click at [172, 152] on div "Insurance Deductions Medical $ Dental $ Vision $ Life $" at bounding box center [206, 194] width 78 height 138
click at [133, 80] on div "Pay Advice $710.67 on [DATE]" at bounding box center [155, 72] width 294 height 17
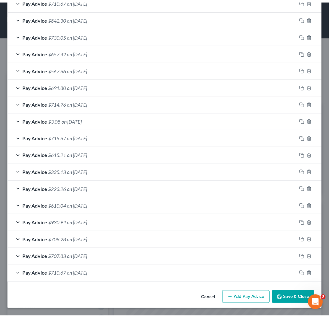
scroll to position [220, 0]
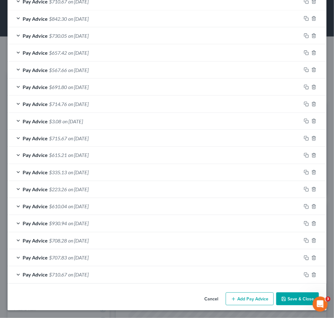
click at [299, 297] on button "Save & Close" at bounding box center [297, 298] width 43 height 13
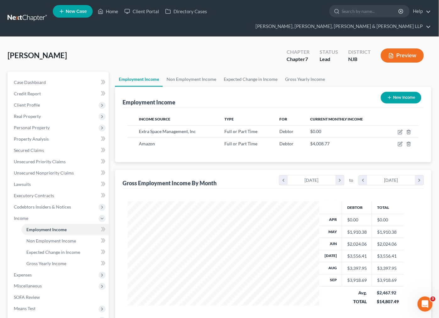
scroll to position [313943, 313879]
click at [193, 72] on link "Non Employment Income" at bounding box center [191, 79] width 57 height 15
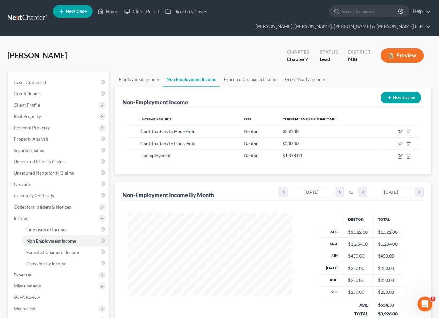
scroll to position [112, 177]
click at [218, 72] on link "Non Employment Income" at bounding box center [191, 79] width 57 height 15
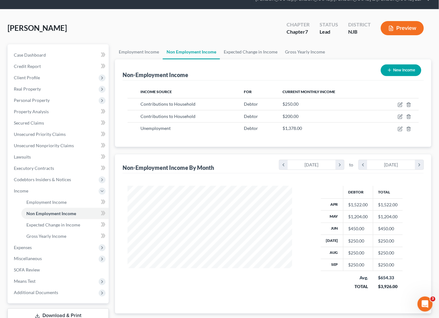
scroll to position [61, 0]
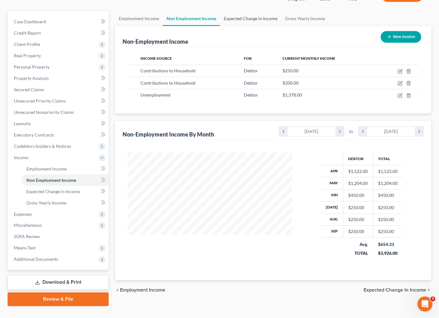
click at [247, 11] on link "Expected Change in Income" at bounding box center [250, 18] width 61 height 15
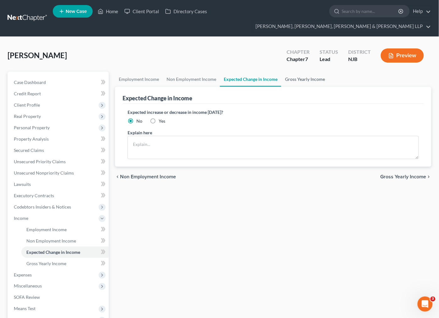
click at [312, 72] on link "Gross Yearly Income" at bounding box center [304, 79] width 47 height 15
